Goal: Task Accomplishment & Management: Use online tool/utility

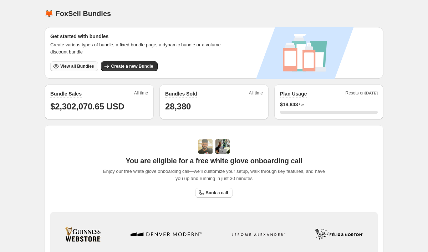
click at [86, 65] on span "View all Bundles" at bounding box center [77, 67] width 34 height 6
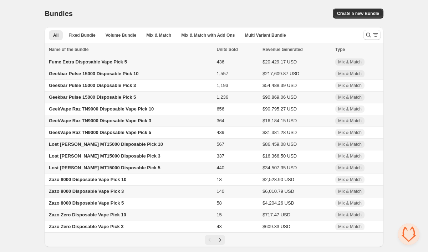
scroll to position [0, 0]
click at [369, 35] on icon "Search and filter results" at bounding box center [368, 34] width 7 height 7
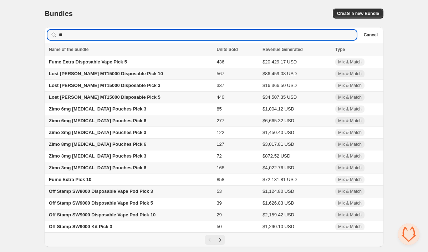
scroll to position [0, 0]
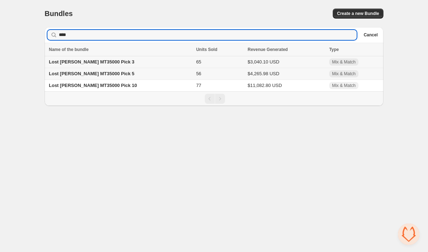
type input "****"
click at [98, 62] on span "Lost Mary MT35000 Pick 3" at bounding box center [92, 61] width 86 height 5
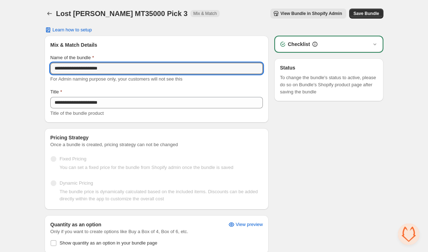
drag, startPoint x: 98, startPoint y: 70, endPoint x: 48, endPoint y: 70, distance: 50.3
click at [48, 70] on div "**********" at bounding box center [157, 79] width 224 height 87
click at [134, 71] on input "**********" at bounding box center [156, 68] width 213 height 11
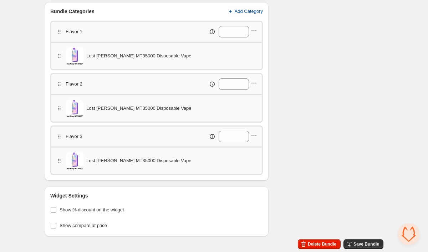
scroll to position [258, 0]
click at [255, 34] on icon "button" at bounding box center [253, 30] width 7 height 7
click at [254, 41] on span "Edit products" at bounding box center [258, 44] width 40 height 7
click at [254, 84] on icon "button" at bounding box center [253, 83] width 7 height 7
click at [253, 96] on span "Edit products" at bounding box center [258, 96] width 40 height 7
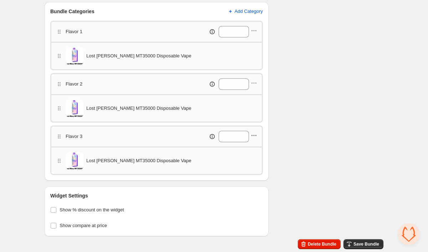
click at [253, 137] on icon "button" at bounding box center [253, 135] width 7 height 7
click at [253, 146] on span "Edit products" at bounding box center [258, 149] width 40 height 7
click at [372, 243] on span "Save Bundle" at bounding box center [367, 245] width 26 height 6
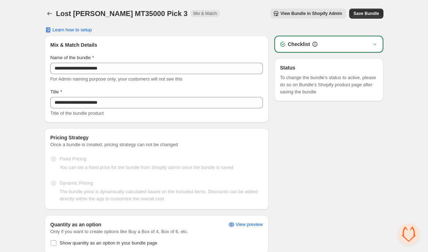
scroll to position [0, 0]
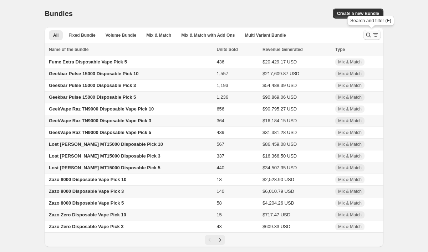
click at [371, 32] on icon "Search and filter results" at bounding box center [368, 34] width 7 height 7
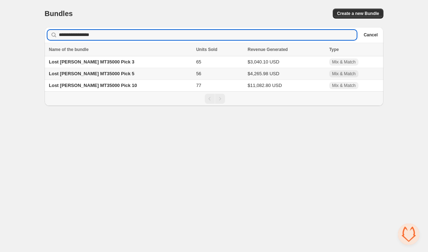
type input "**********"
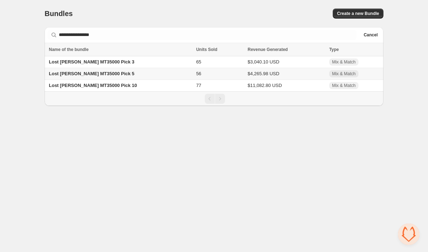
click at [106, 74] on span "Lost Mary MT35000 Pick 5" at bounding box center [92, 73] width 86 height 5
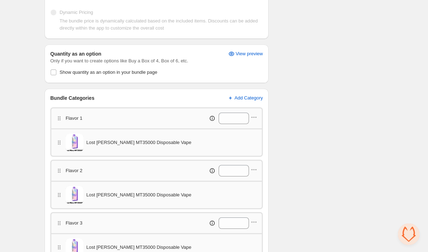
scroll to position [172, 0]
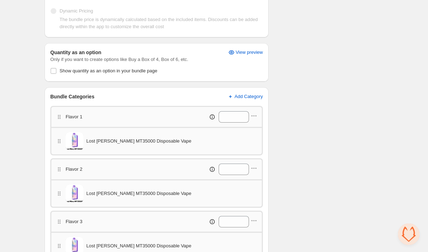
click at [258, 119] on div "Flavor 1 *" at bounding box center [156, 116] width 213 height 21
click at [255, 116] on icon "button" at bounding box center [253, 115] width 7 height 7
click at [254, 127] on span "Edit products" at bounding box center [258, 129] width 40 height 7
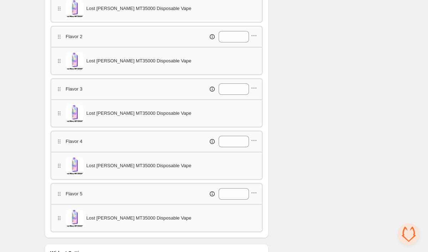
scroll to position [305, 0]
click at [255, 35] on icon "button" at bounding box center [253, 35] width 7 height 7
click at [255, 48] on span "Edit products" at bounding box center [258, 48] width 40 height 7
click at [253, 86] on icon "button" at bounding box center [253, 87] width 7 height 7
click at [252, 104] on span "Edit products" at bounding box center [258, 101] width 40 height 7
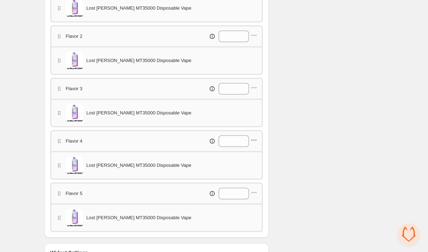
click at [255, 142] on icon "button" at bounding box center [253, 140] width 7 height 7
click at [255, 152] on span "Edit products" at bounding box center [258, 153] width 40 height 7
click at [255, 191] on icon "button" at bounding box center [253, 192] width 7 height 7
click at [254, 207] on span "Edit products" at bounding box center [258, 206] width 40 height 7
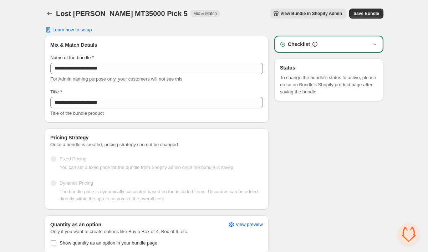
scroll to position [0, 0]
click at [366, 15] on span "Save Bundle" at bounding box center [367, 14] width 26 height 6
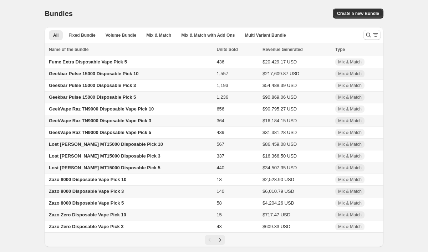
click at [381, 32] on div at bounding box center [372, 35] width 23 height 14
click at [371, 34] on icon "Search and filter results" at bounding box center [368, 34] width 7 height 7
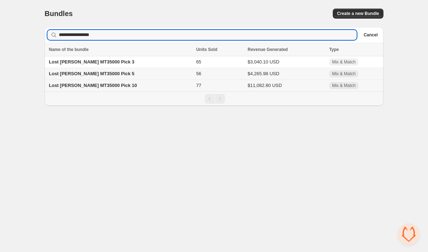
type input "**********"
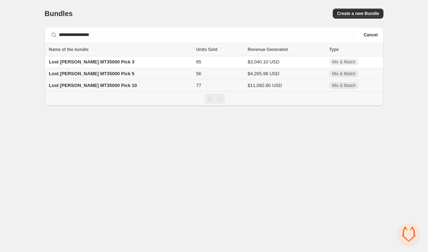
click at [118, 87] on td "Lost Mary MT35000 Pick 10" at bounding box center [119, 86] width 149 height 12
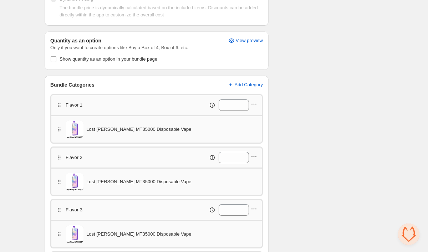
scroll to position [191, 0]
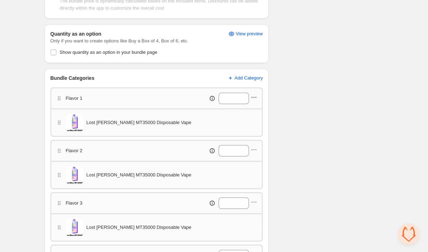
click at [256, 96] on icon "button" at bounding box center [253, 97] width 7 height 7
click at [252, 112] on span "Edit products" at bounding box center [258, 110] width 40 height 7
click at [252, 151] on icon "button" at bounding box center [253, 149] width 7 height 7
click at [252, 168] on button "Edit products" at bounding box center [253, 163] width 54 height 11
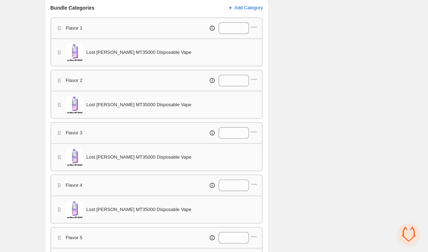
scroll to position [279, 0]
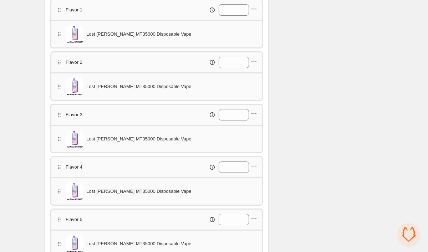
click at [253, 111] on icon "button" at bounding box center [253, 113] width 7 height 7
click at [255, 123] on button "Edit products" at bounding box center [253, 127] width 54 height 11
click at [256, 166] on icon "button" at bounding box center [253, 166] width 7 height 7
click at [258, 177] on span "Edit products" at bounding box center [258, 179] width 40 height 7
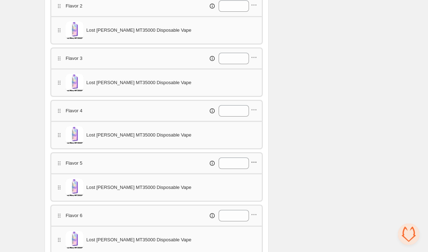
click at [256, 161] on icon "button" at bounding box center [253, 162] width 7 height 7
click at [256, 174] on span "Edit products" at bounding box center [258, 175] width 40 height 7
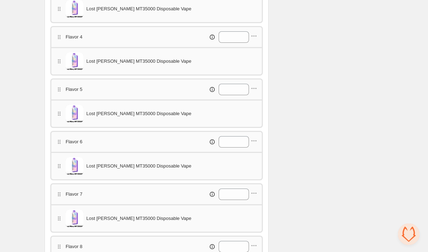
scroll to position [418, 0]
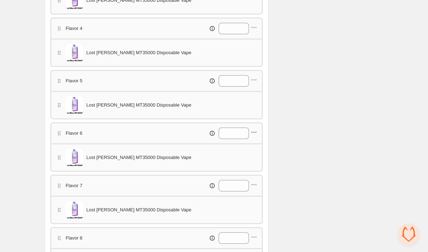
click at [256, 132] on icon "button" at bounding box center [253, 132] width 7 height 7
click at [259, 142] on span "Edit products" at bounding box center [258, 145] width 40 height 7
click at [254, 185] on icon "button" at bounding box center [254, 184] width 1 height 1
click at [254, 194] on button "Edit products" at bounding box center [253, 198] width 54 height 11
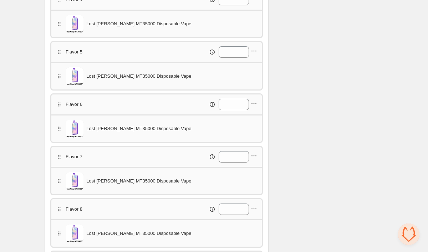
scroll to position [450, 0]
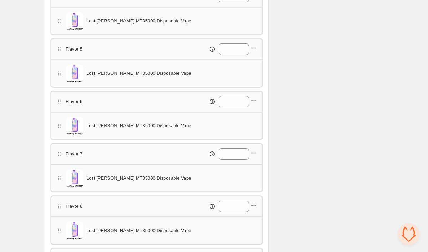
click at [255, 204] on icon "button" at bounding box center [253, 205] width 7 height 7
click at [254, 168] on span "Edit products" at bounding box center [258, 168] width 40 height 7
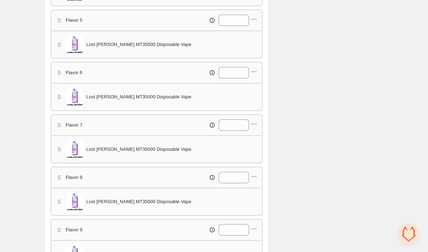
scroll to position [483, 0]
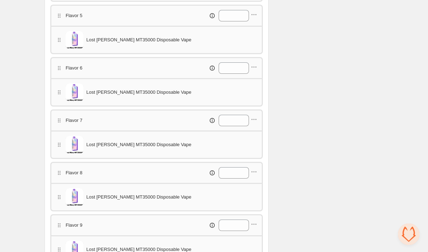
click at [254, 229] on div at bounding box center [253, 225] width 7 height 9
click at [254, 225] on icon "button" at bounding box center [253, 224] width 7 height 7
click at [260, 190] on span "Edit products" at bounding box center [258, 187] width 40 height 7
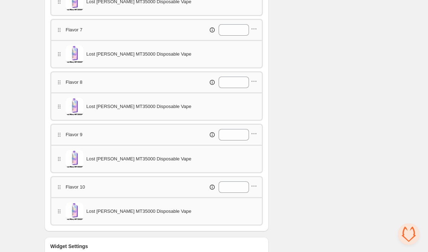
scroll to position [579, 0]
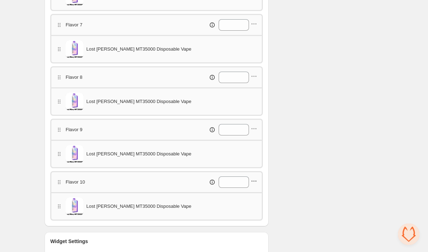
click at [256, 181] on icon "button" at bounding box center [253, 181] width 7 height 7
click at [256, 195] on span "Edit products" at bounding box center [258, 194] width 40 height 7
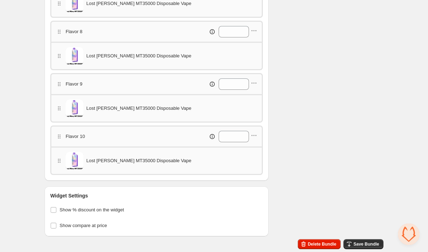
scroll to position [625, 0]
click at [370, 242] on span "Save Bundle" at bounding box center [367, 245] width 26 height 6
click at [354, 242] on span "Save Bundle" at bounding box center [367, 245] width 26 height 6
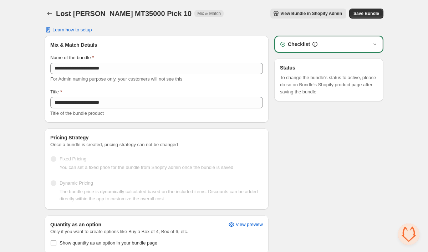
scroll to position [0, 0]
